Goal: Task Accomplishment & Management: Use online tool/utility

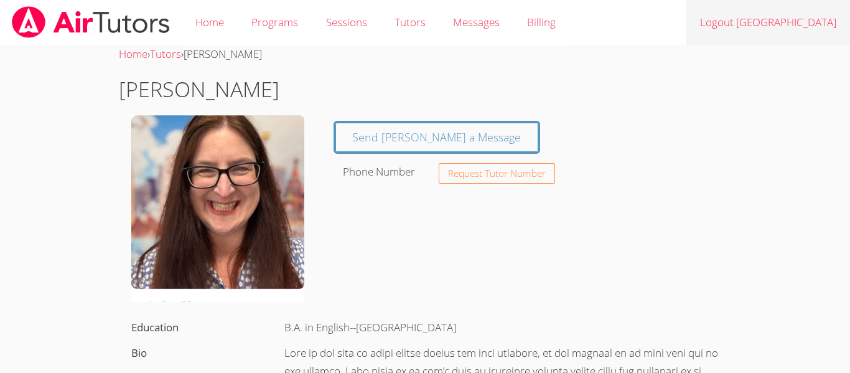
click at [811, 29] on link "Logout [GEOGRAPHIC_DATA]" at bounding box center [768, 22] width 164 height 45
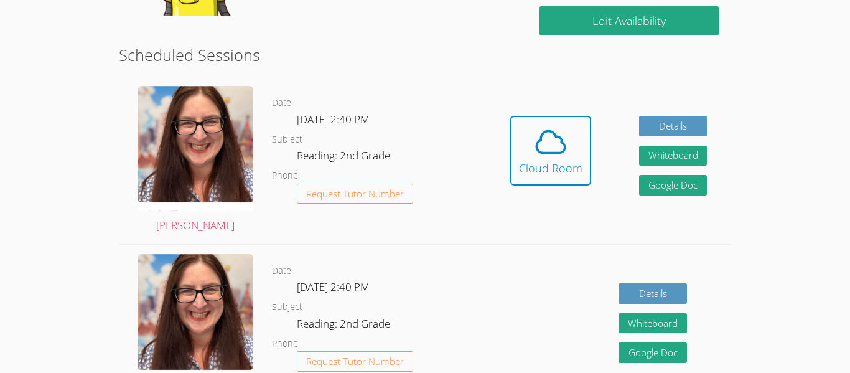
scroll to position [313, 0]
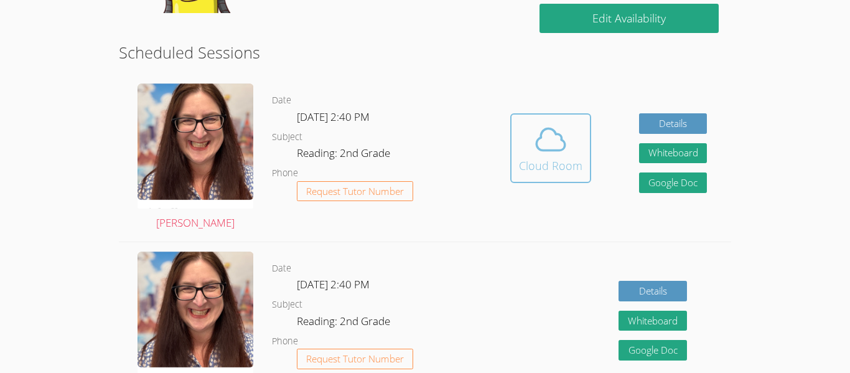
click at [538, 136] on icon at bounding box center [550, 139] width 35 height 35
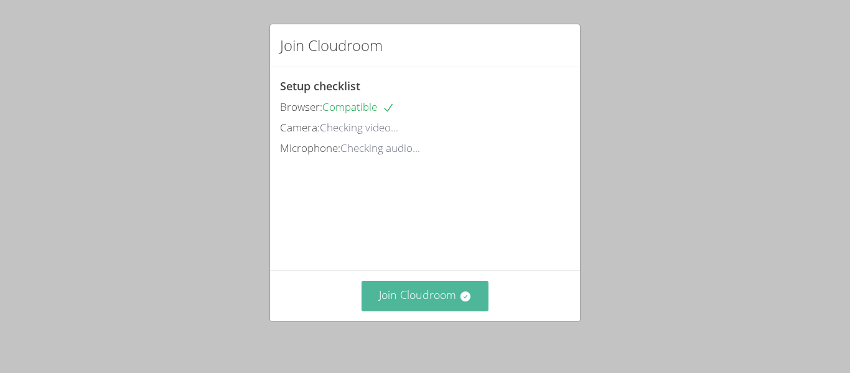
click at [467, 309] on button "Join Cloudroom" at bounding box center [426, 296] width 128 height 30
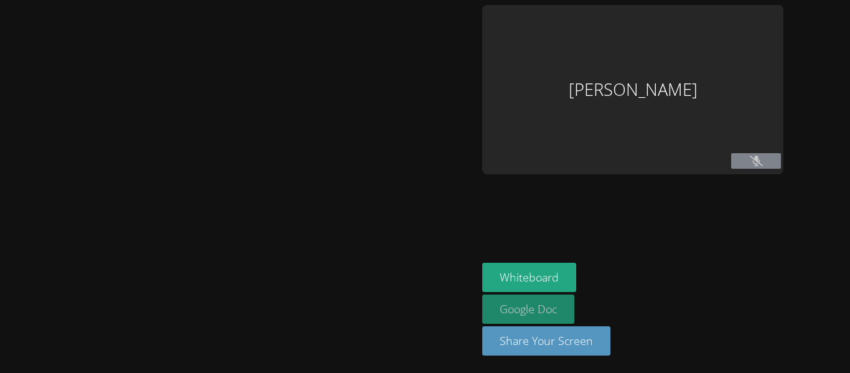
click at [482, 297] on link "Google Doc" at bounding box center [528, 308] width 92 height 29
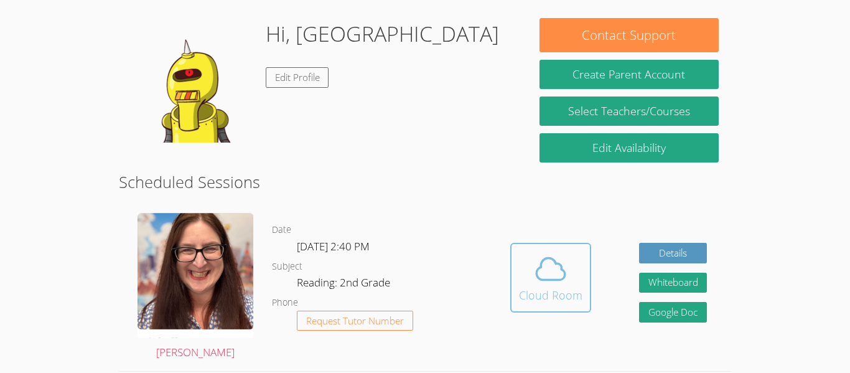
click at [553, 273] on icon at bounding box center [550, 268] width 35 height 35
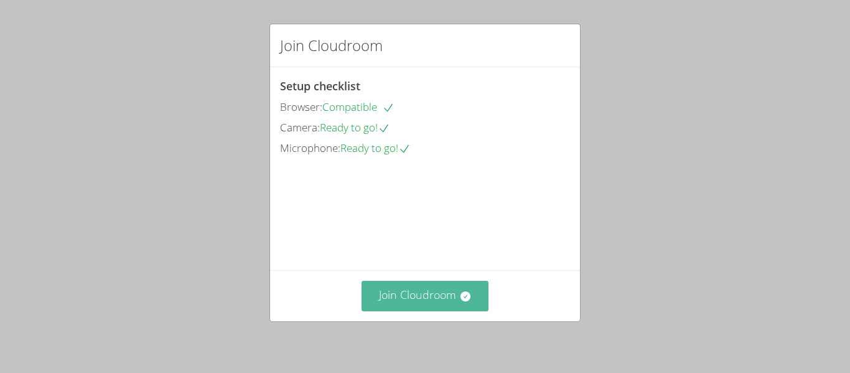
click at [460, 304] on button "Join Cloudroom" at bounding box center [426, 296] width 128 height 30
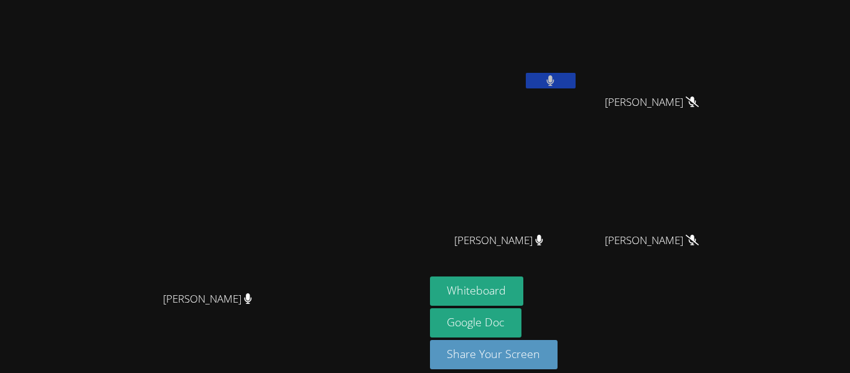
click at [324, 335] on div "[PERSON_NAME]" at bounding box center [212, 310] width 415 height 50
click at [314, 332] on div "[PERSON_NAME]" at bounding box center [212, 310] width 415 height 50
click at [554, 79] on icon at bounding box center [550, 80] width 8 height 11
click at [524, 300] on button "Whiteboard" at bounding box center [477, 290] width 94 height 29
